Goal: Find specific page/section: Find specific page/section

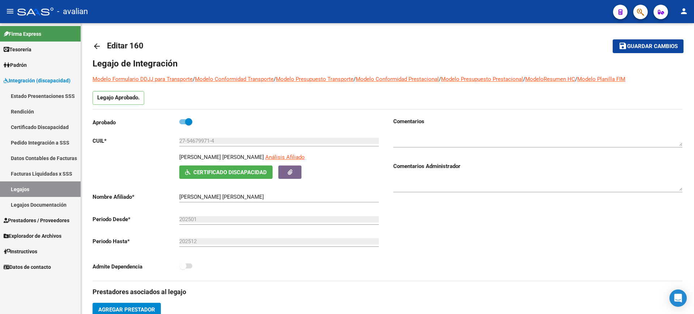
click at [17, 187] on link "Legajos" at bounding box center [40, 189] width 81 height 16
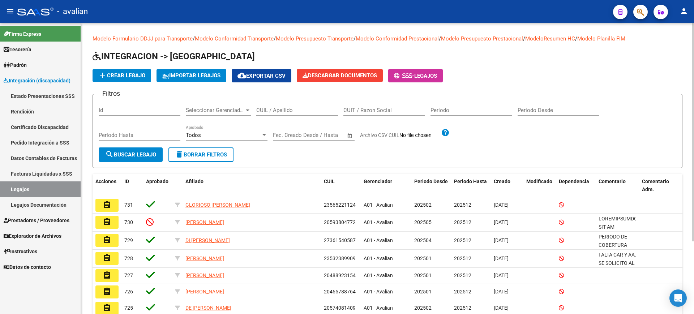
click at [283, 110] on input "CUIL / Apellido" at bounding box center [297, 110] width 82 height 7
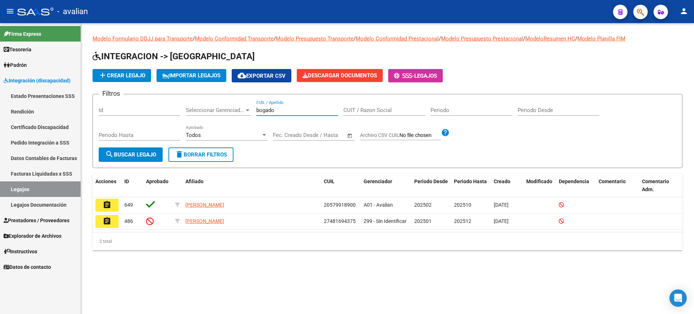
drag, startPoint x: 274, startPoint y: 111, endPoint x: 245, endPoint y: 109, distance: 29.0
click at [245, 109] on div "Filtros Id Seleccionar Gerenciador Seleccionar Gerenciador [PERSON_NAME] CUIL /…" at bounding box center [388, 123] width 578 height 47
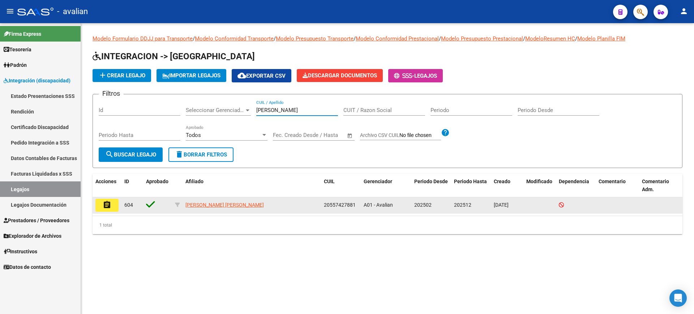
type input "[PERSON_NAME]"
click at [104, 204] on mat-icon "assignment" at bounding box center [107, 205] width 9 height 9
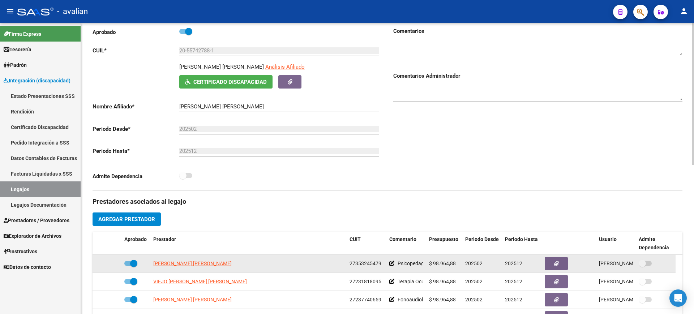
scroll to position [45, 0]
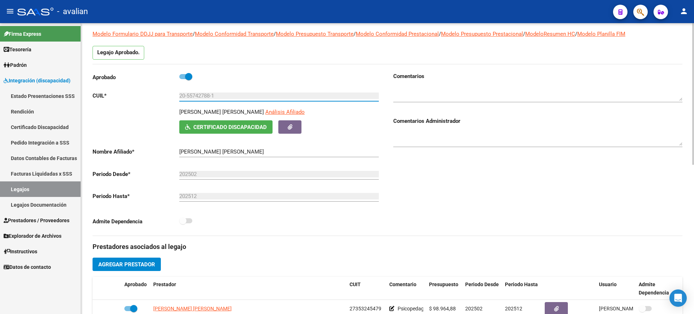
drag, startPoint x: 187, startPoint y: 94, endPoint x: 211, endPoint y: 92, distance: 23.6
click at [211, 93] on input "20-55742788-1" at bounding box center [279, 96] width 200 height 7
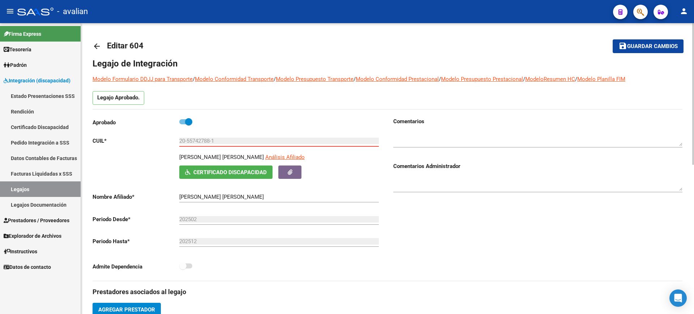
click at [95, 41] on link "arrow_back" at bounding box center [100, 46] width 14 height 17
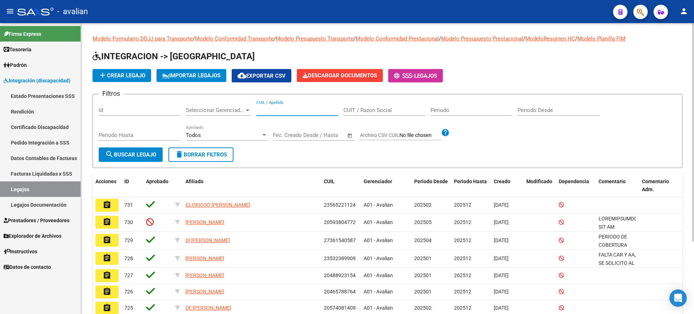
click at [270, 111] on input "CUIL / Apellido" at bounding box center [297, 110] width 82 height 7
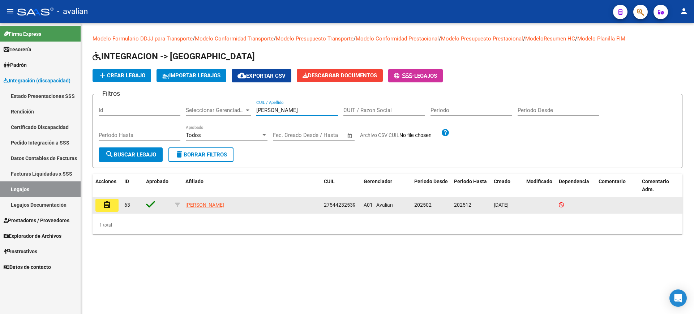
type input "[PERSON_NAME]"
click at [106, 204] on mat-icon "assignment" at bounding box center [107, 205] width 9 height 9
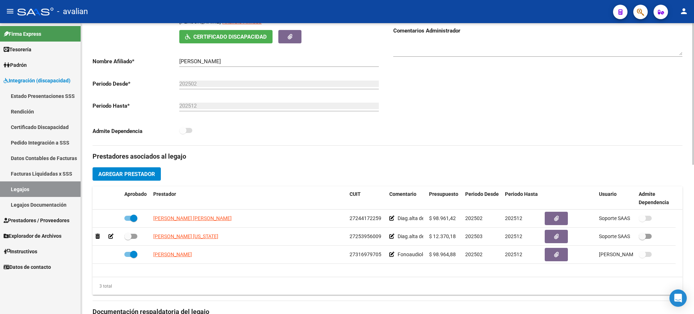
scroll to position [45, 0]
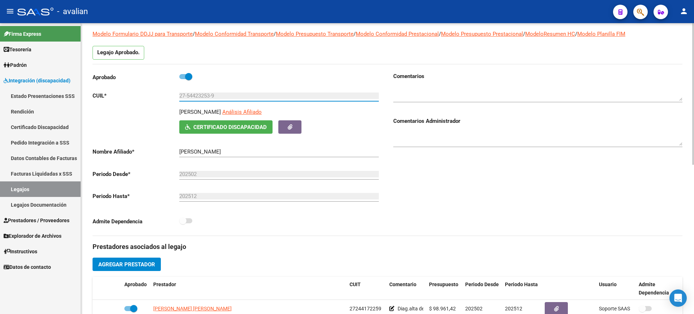
drag, startPoint x: 187, startPoint y: 94, endPoint x: 210, endPoint y: 93, distance: 22.8
click at [210, 93] on input "27-54423253-9" at bounding box center [279, 96] width 200 height 7
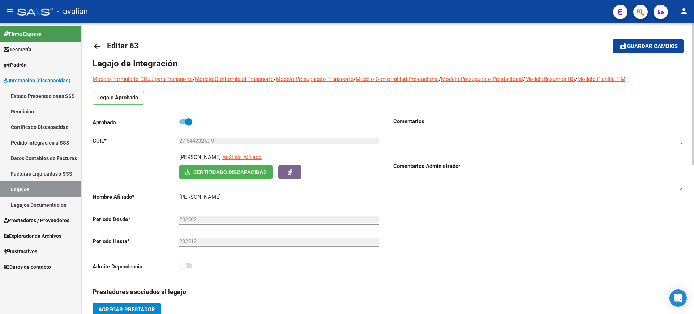
click at [96, 43] on mat-icon "arrow_back" at bounding box center [97, 46] width 9 height 9
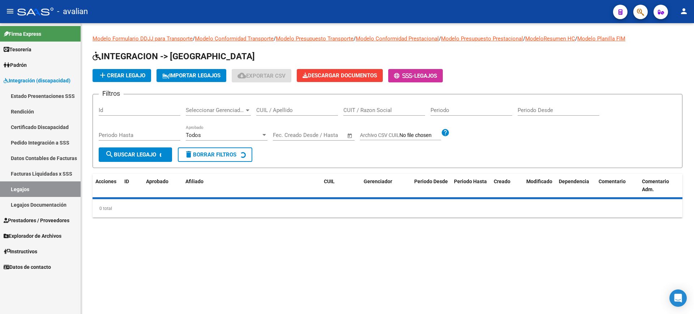
click at [274, 108] on input "CUIL / Apellido" at bounding box center [297, 110] width 82 height 7
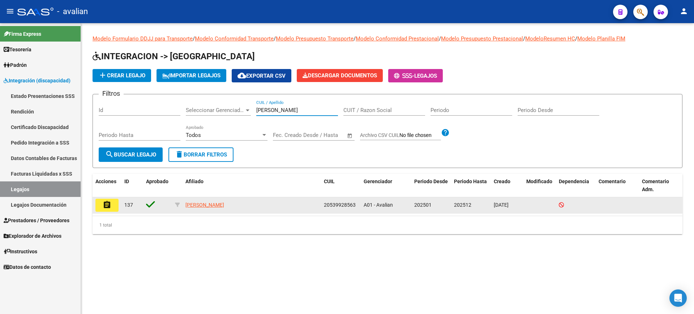
type input "[PERSON_NAME]"
click at [105, 204] on mat-icon "assignment" at bounding box center [107, 205] width 9 height 9
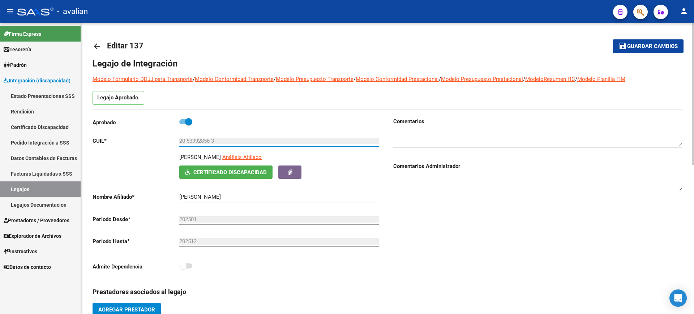
drag, startPoint x: 187, startPoint y: 141, endPoint x: 210, endPoint y: 141, distance: 23.1
click at [210, 141] on input "20-53992856-3" at bounding box center [279, 141] width 200 height 7
